Goal: Task Accomplishment & Management: Complete application form

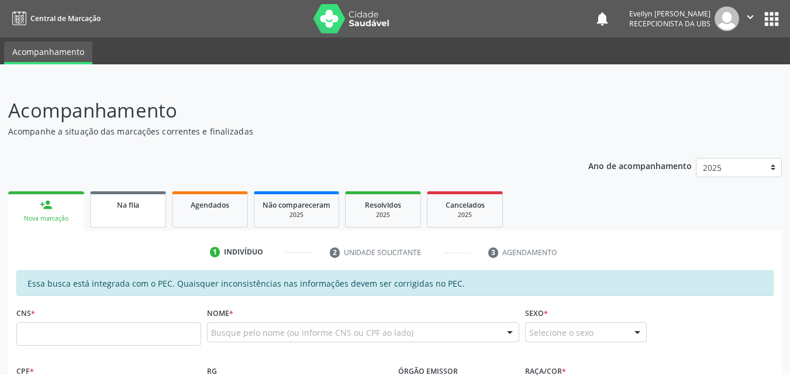
click at [109, 214] on link "Na fila" at bounding box center [128, 209] width 76 height 36
click at [137, 209] on span "Na fila" at bounding box center [128, 205] width 22 height 10
select select "7"
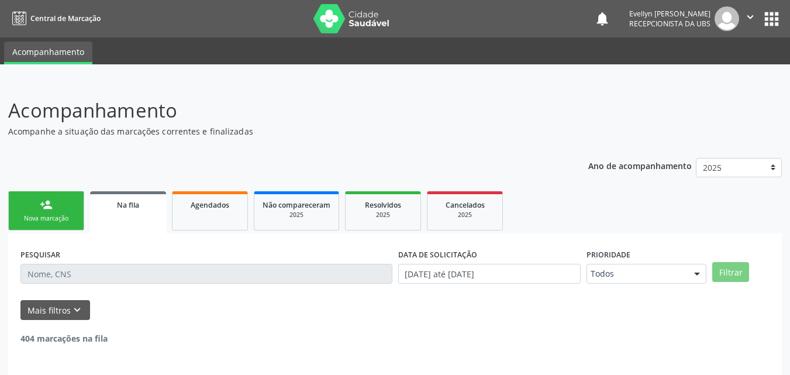
click at [137, 209] on span "Na fila" at bounding box center [128, 205] width 22 height 10
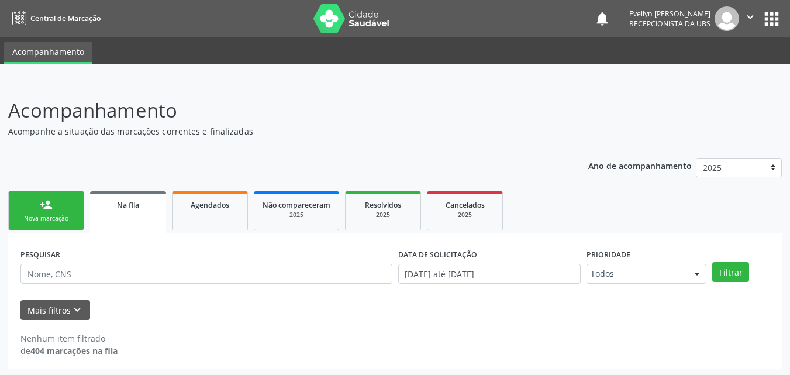
scroll to position [2, 0]
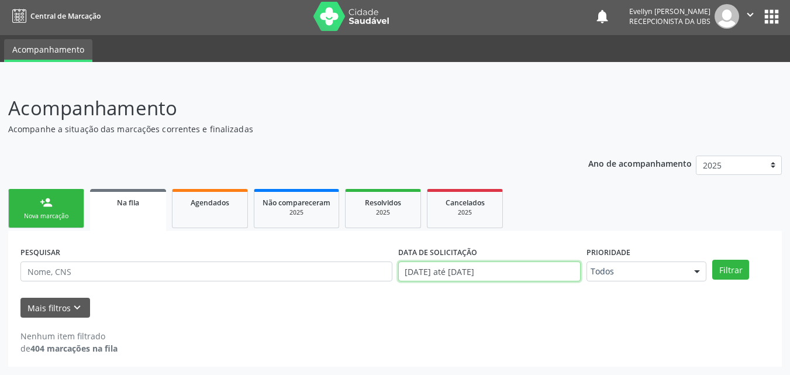
click at [510, 270] on input "[DATE] até [DATE]" at bounding box center [489, 272] width 183 height 20
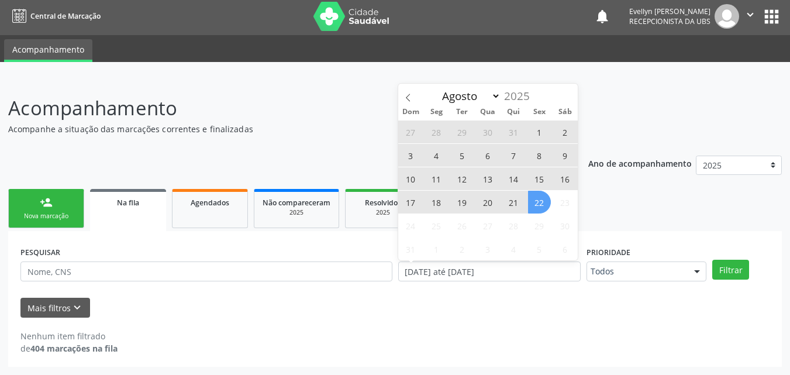
click at [536, 211] on span "22" at bounding box center [539, 202] width 23 height 23
type input "[DATE]"
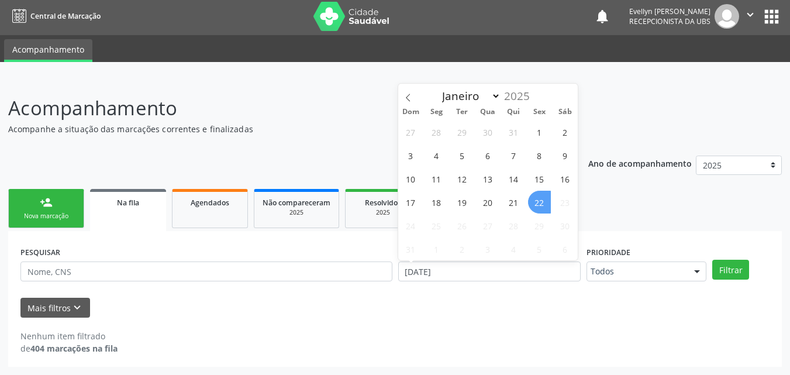
click at [536, 211] on span "22" at bounding box center [539, 202] width 23 height 23
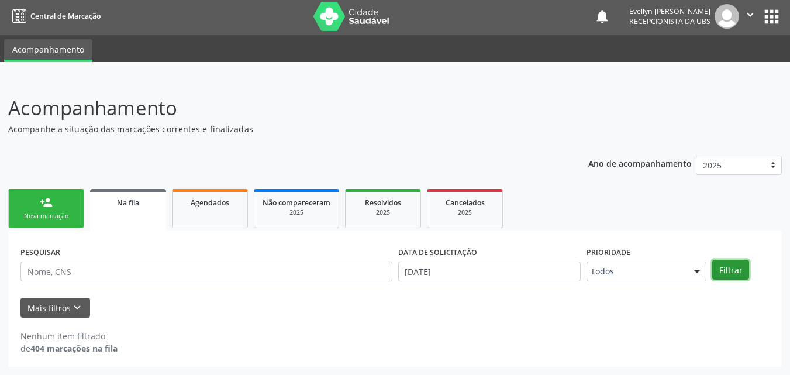
click at [726, 264] on button "Filtrar" at bounding box center [731, 270] width 37 height 20
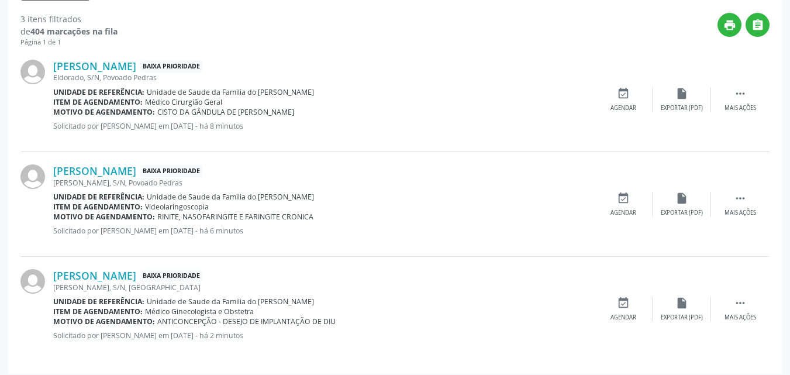
scroll to position [326, 0]
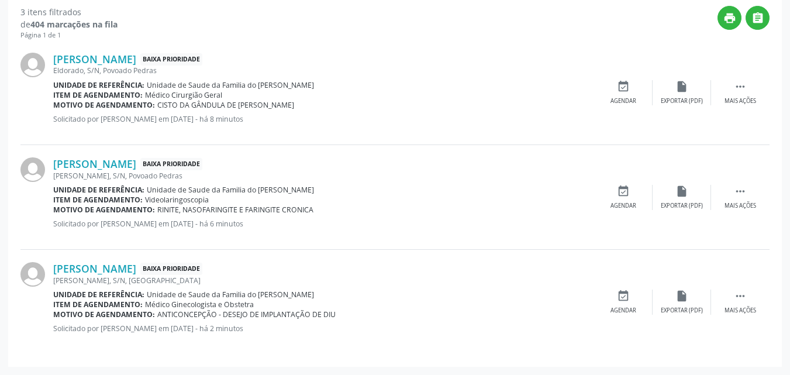
drag, startPoint x: 734, startPoint y: 313, endPoint x: 799, endPoint y: 292, distance: 68.3
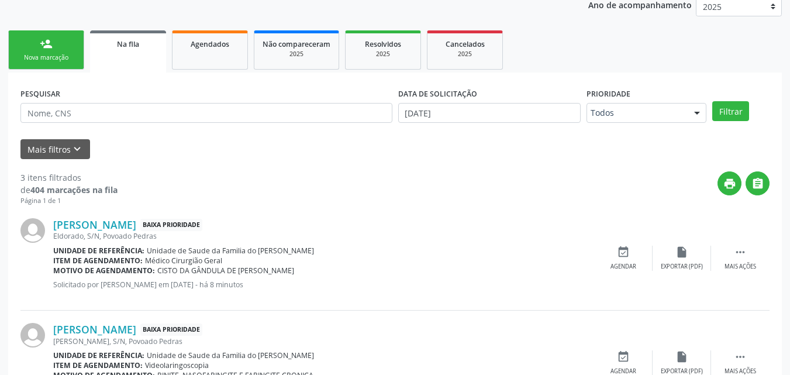
scroll to position [52, 0]
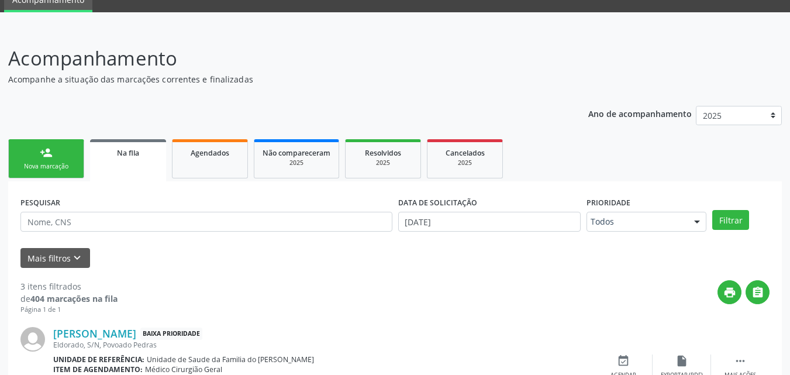
click at [61, 159] on link "person_add Nova marcação" at bounding box center [46, 158] width 76 height 39
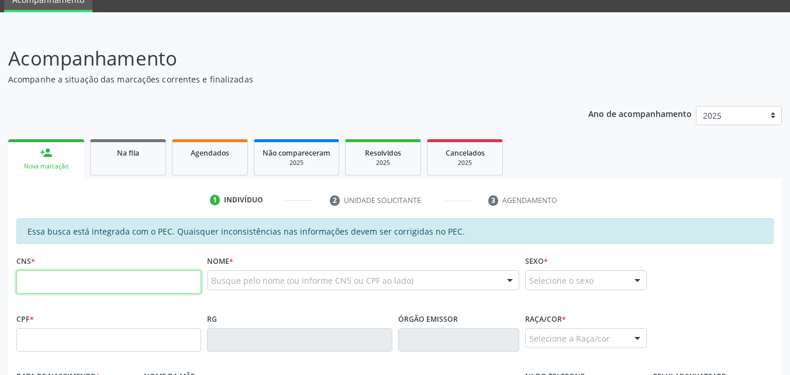
click at [114, 286] on input "text" at bounding box center [108, 281] width 185 height 23
type input "707 0008 2040 9431"
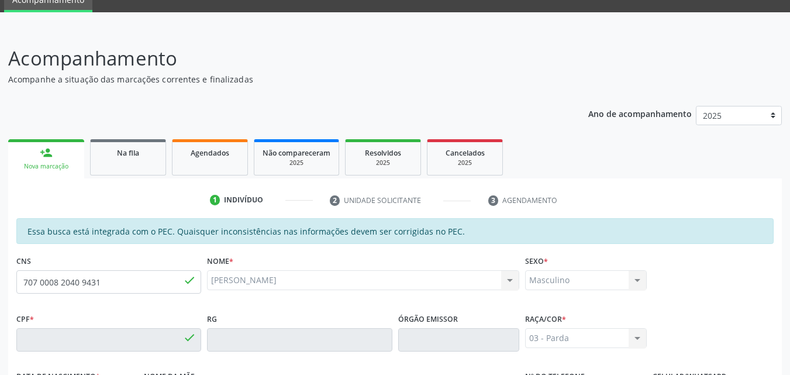
type input "787.674.744-20"
type input "[DATE]"
type input "[PERSON_NAME]"
type input "[PHONE_NUMBER]"
type input "S/N"
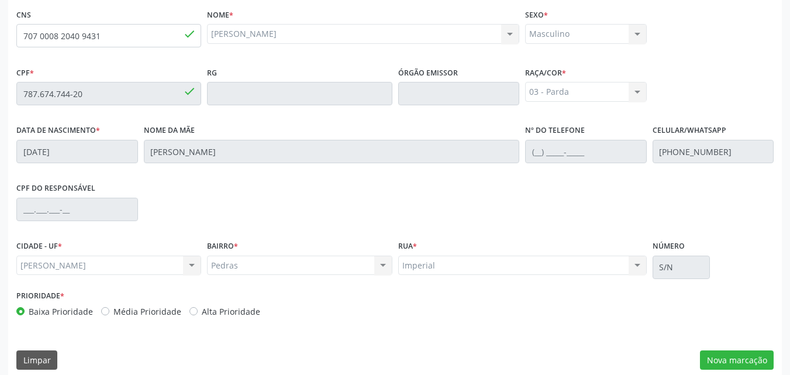
scroll to position [310, 0]
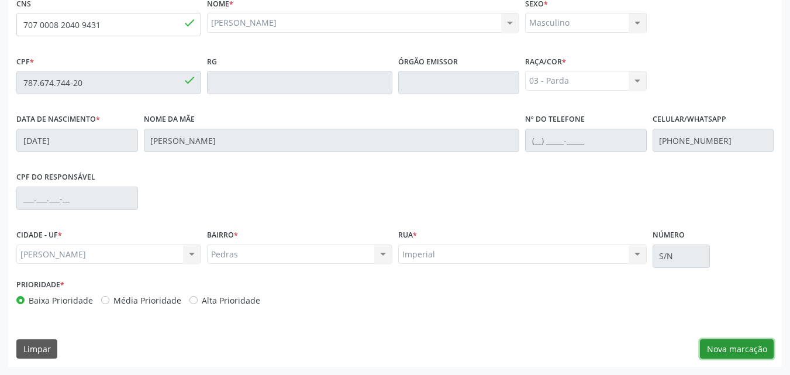
click at [738, 353] on button "Nova marcação" at bounding box center [737, 349] width 74 height 20
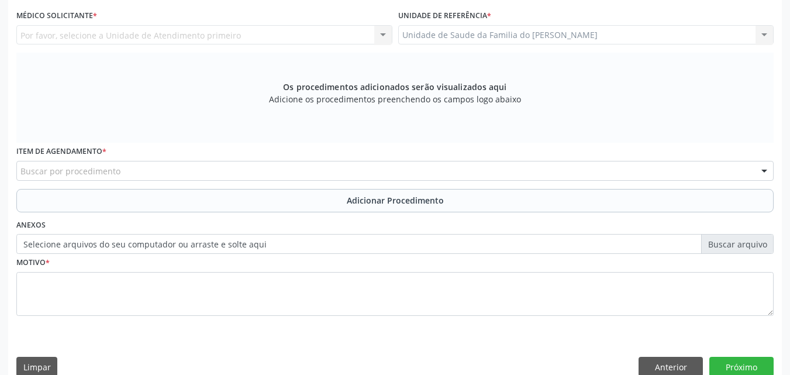
click at [541, 32] on div "Unidade de Saude da Familia do [PERSON_NAME] Unidade de Saude da Familia do [PE…" at bounding box center [586, 35] width 376 height 20
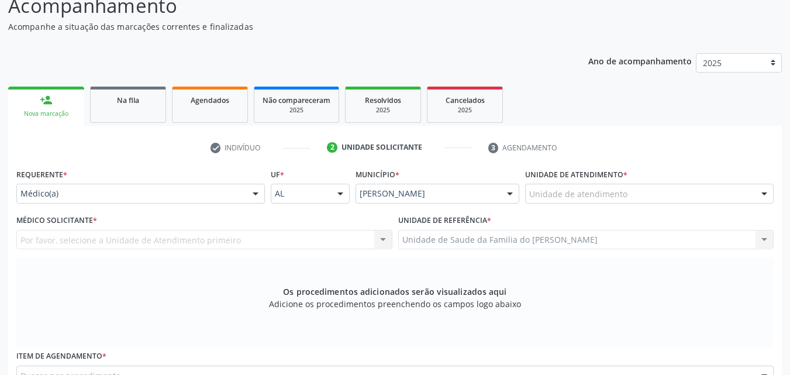
scroll to position [104, 0]
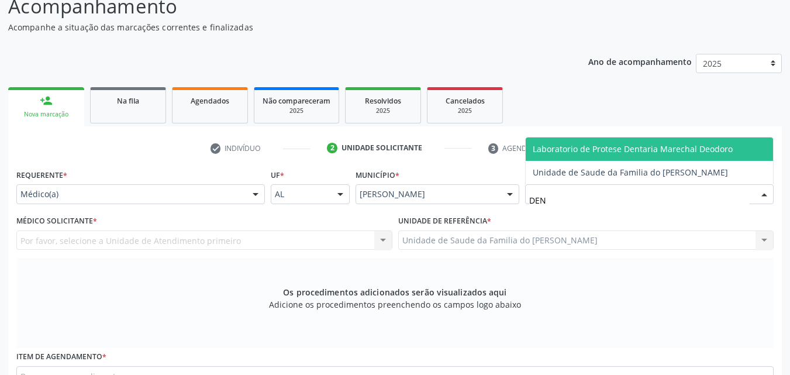
type input "DENI"
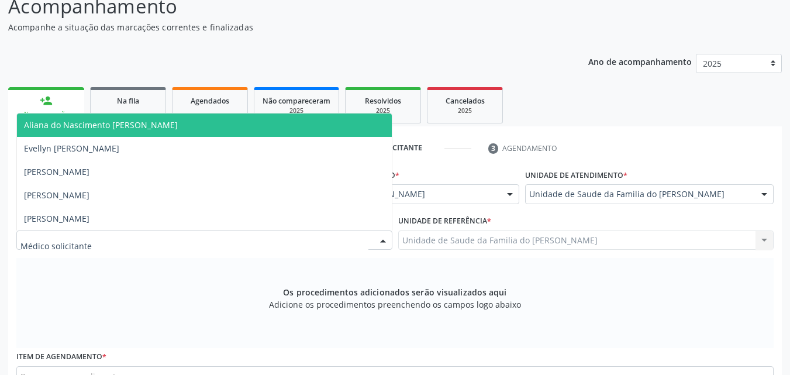
click at [195, 236] on div at bounding box center [204, 241] width 376 height 20
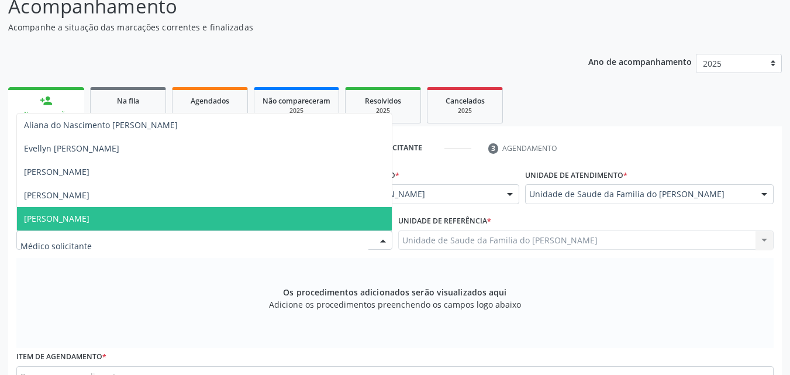
click at [173, 215] on span "[PERSON_NAME]" at bounding box center [204, 218] width 375 height 23
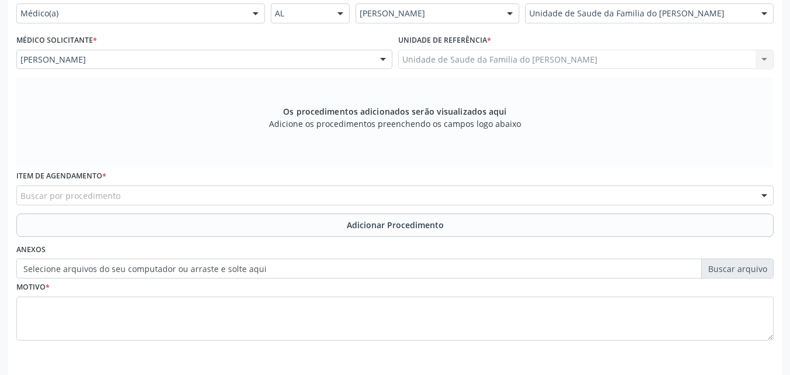
scroll to position [328, 0]
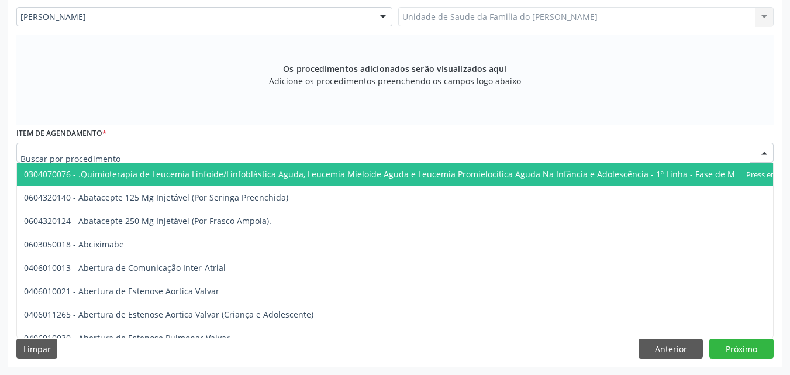
click at [547, 149] on div at bounding box center [395, 153] width 758 height 20
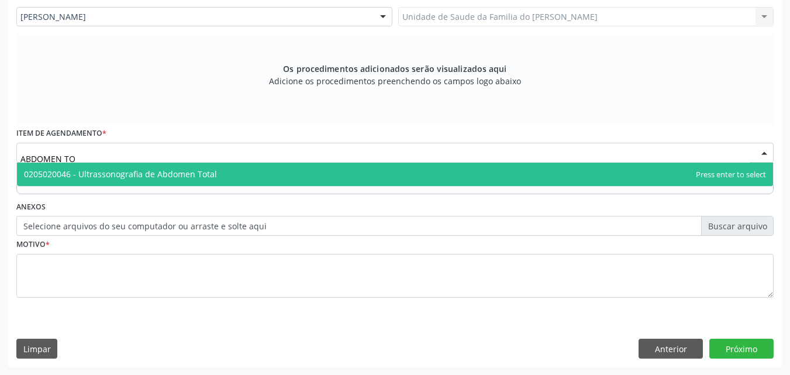
type input "ABDOMEN TOT"
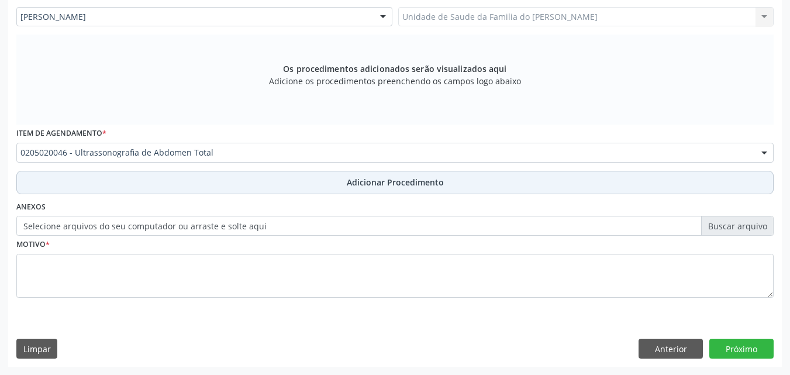
click at [506, 185] on button "Adicionar Procedimento" at bounding box center [395, 182] width 758 height 23
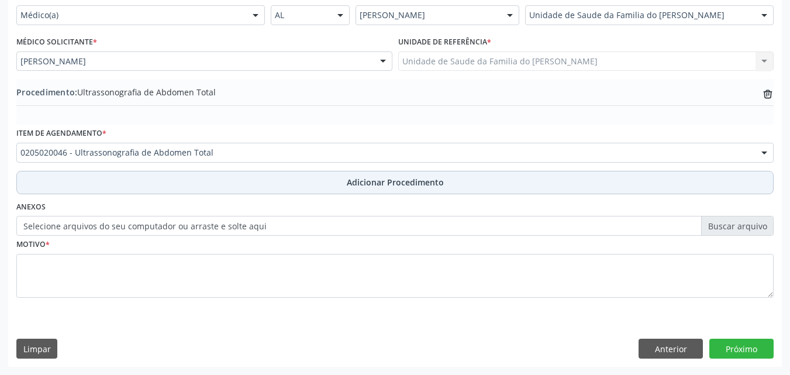
scroll to position [283, 0]
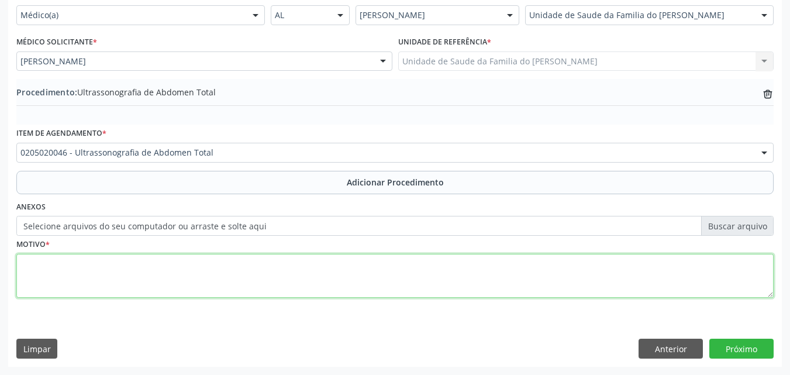
click at [466, 268] on textarea at bounding box center [395, 276] width 758 height 44
type textarea "OUTRAS DORES ABDOMINAIS E AS NÃO ESPECIFICADAS"
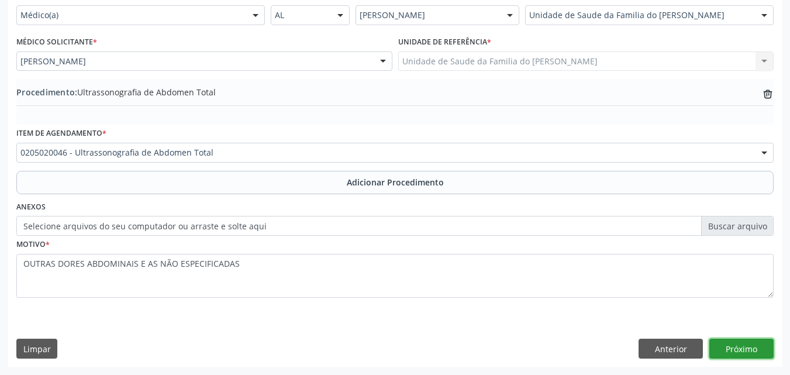
click at [721, 344] on button "Próximo" at bounding box center [742, 349] width 64 height 20
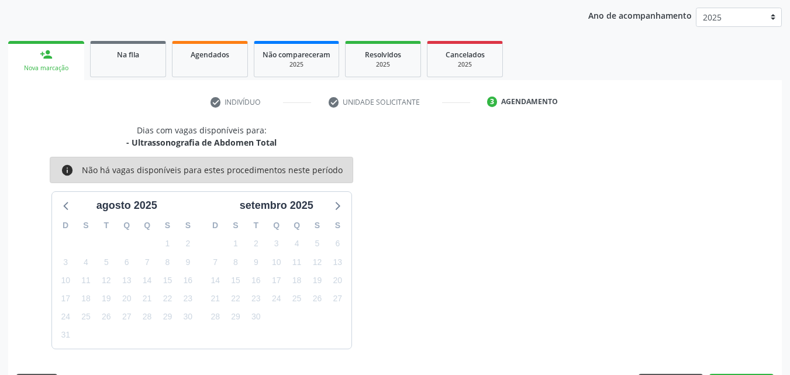
scroll to position [185, 0]
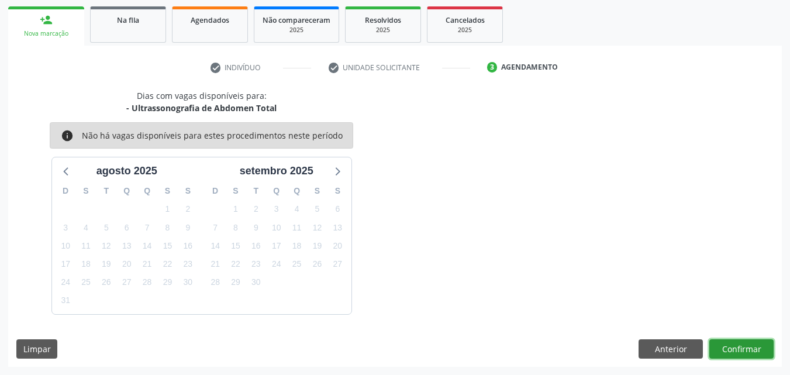
click at [738, 350] on button "Confirmar" at bounding box center [742, 349] width 64 height 20
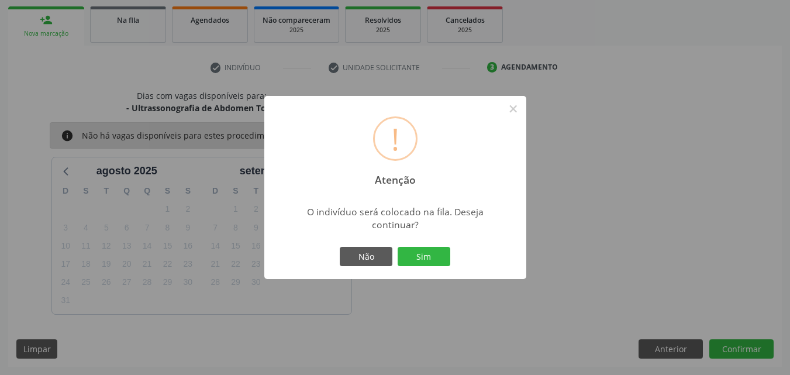
click at [421, 246] on div "Não Sim" at bounding box center [396, 257] width 116 height 25
click at [423, 257] on button "Sim" at bounding box center [424, 257] width 53 height 20
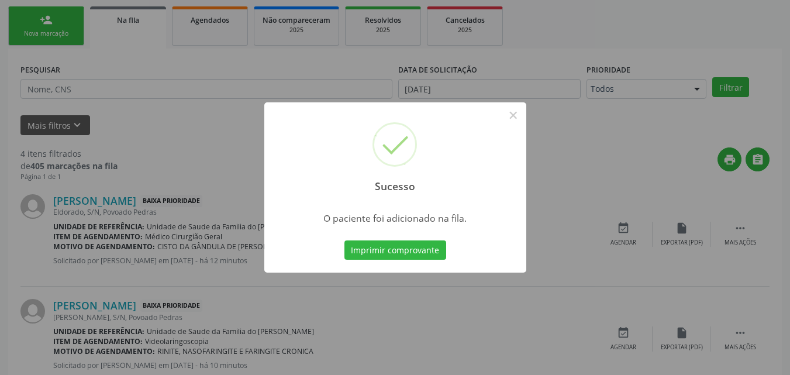
scroll to position [27, 0]
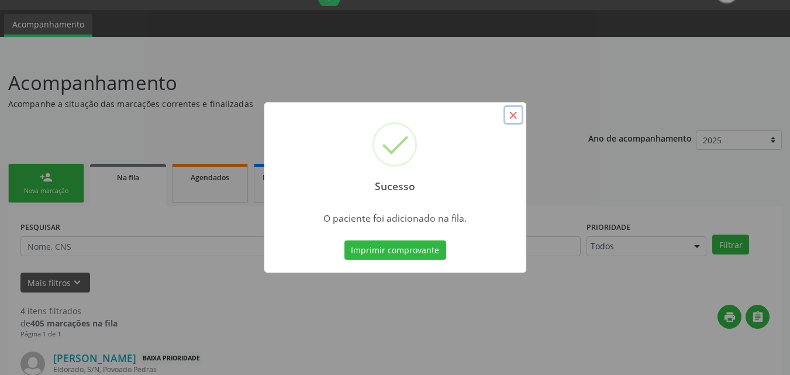
click at [507, 120] on button "×" at bounding box center [514, 115] width 20 height 20
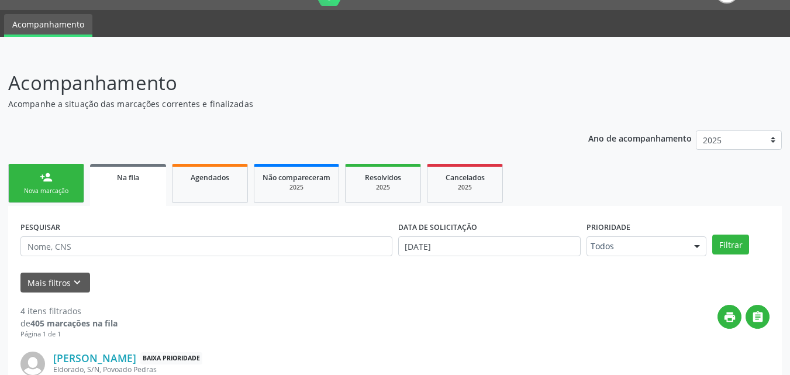
click at [56, 189] on div "Nova marcação" at bounding box center [46, 191] width 59 height 9
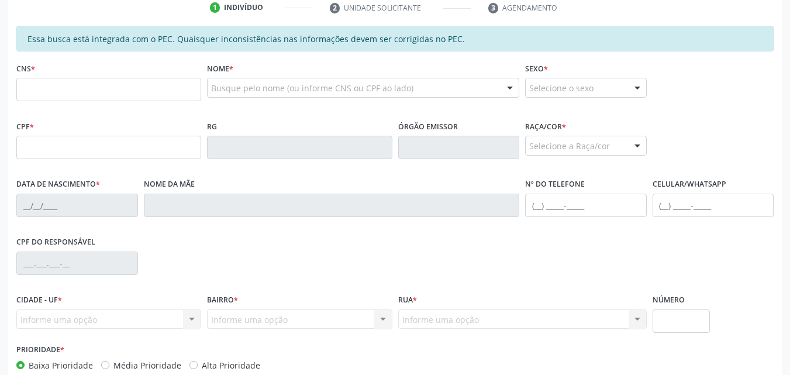
scroll to position [258, 0]
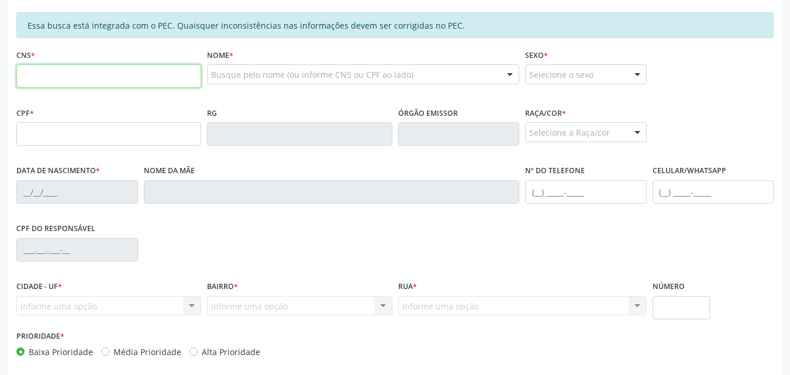
click at [126, 86] on input "text" at bounding box center [108, 75] width 185 height 23
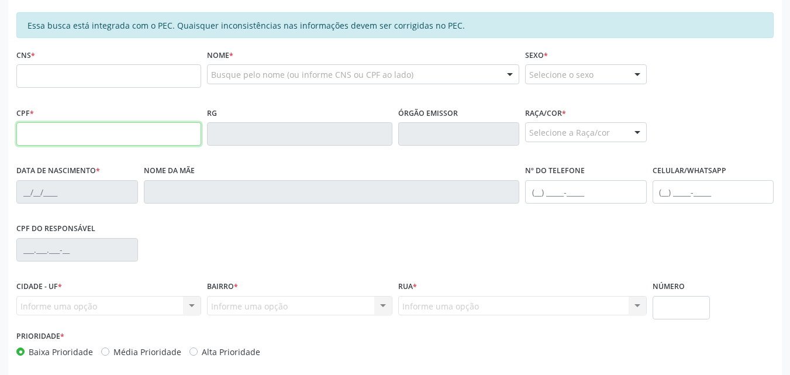
click at [47, 131] on input "text" at bounding box center [108, 133] width 185 height 23
type input "041.725.594-25"
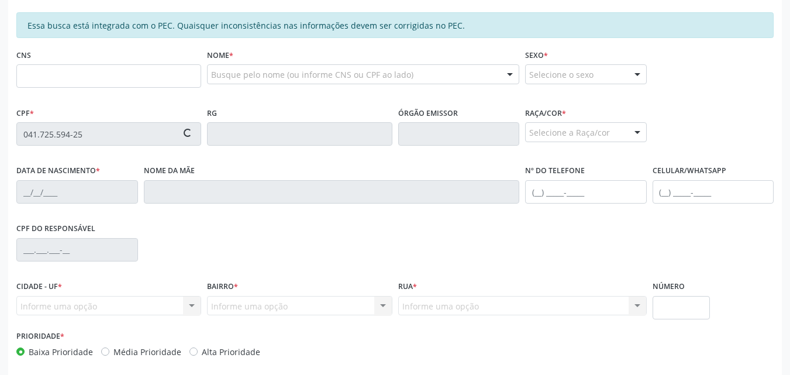
type input "708 6025 5620 5789"
type input "[DATE]"
type input "[PERSON_NAME]"
type input "[PHONE_NUMBER]"
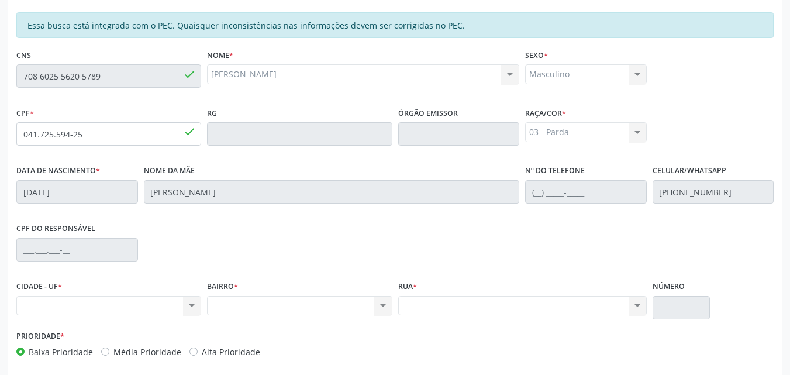
scroll to position [310, 0]
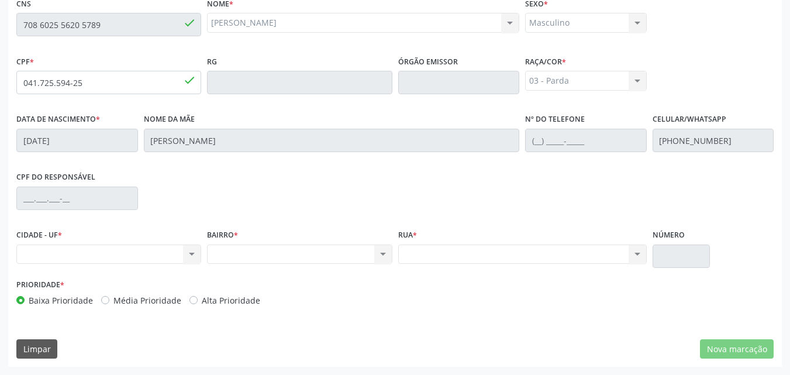
click at [131, 257] on div "Nenhum resultado encontrado para: " " Não há nenhuma opção para ser exibida." at bounding box center [108, 255] width 185 height 20
click at [429, 245] on div "Nenhum resultado encontrado para: " " Não há nenhuma opção para ser exibida." at bounding box center [522, 255] width 249 height 20
click at [159, 255] on div "Nenhum resultado encontrado para: " " Não há nenhuma opção para ser exibida." at bounding box center [108, 255] width 185 height 20
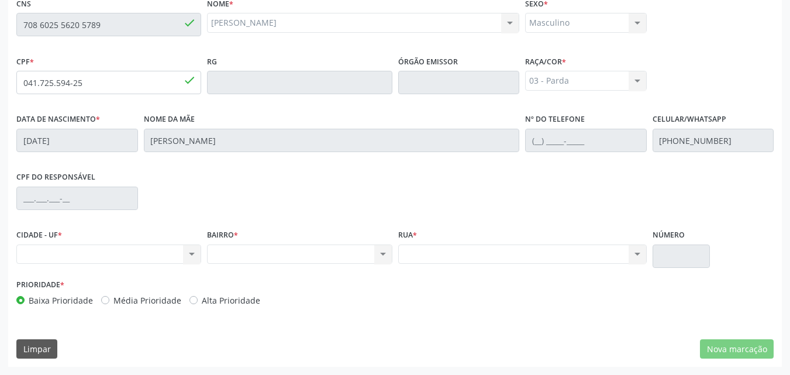
click at [159, 255] on div "Nenhum resultado encontrado para: " " Não há nenhuma opção para ser exibida." at bounding box center [108, 255] width 185 height 20
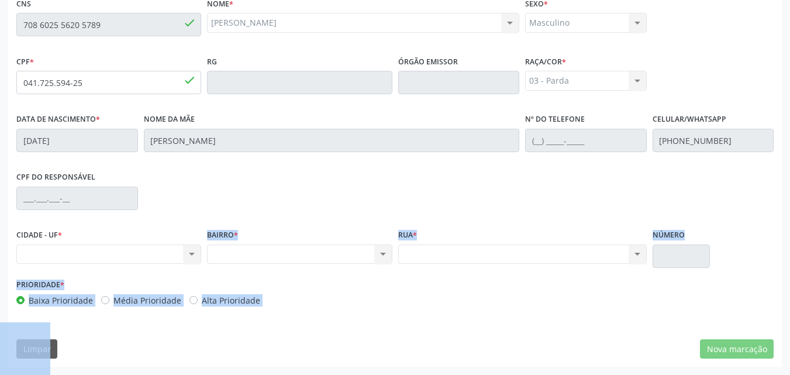
drag, startPoint x: 159, startPoint y: 255, endPoint x: 436, endPoint y: 367, distance: 299.0
click at [436, 367] on div "Essa busca está integrada com o PEC. Quaisquer inconsistências nas informações …" at bounding box center [395, 164] width 774 height 406
click at [645, 310] on div "Prioridade * Baixa Prioridade Média Prioridade Alta Prioridade" at bounding box center [395, 295] width 764 height 39
